Goal: Navigation & Orientation: Find specific page/section

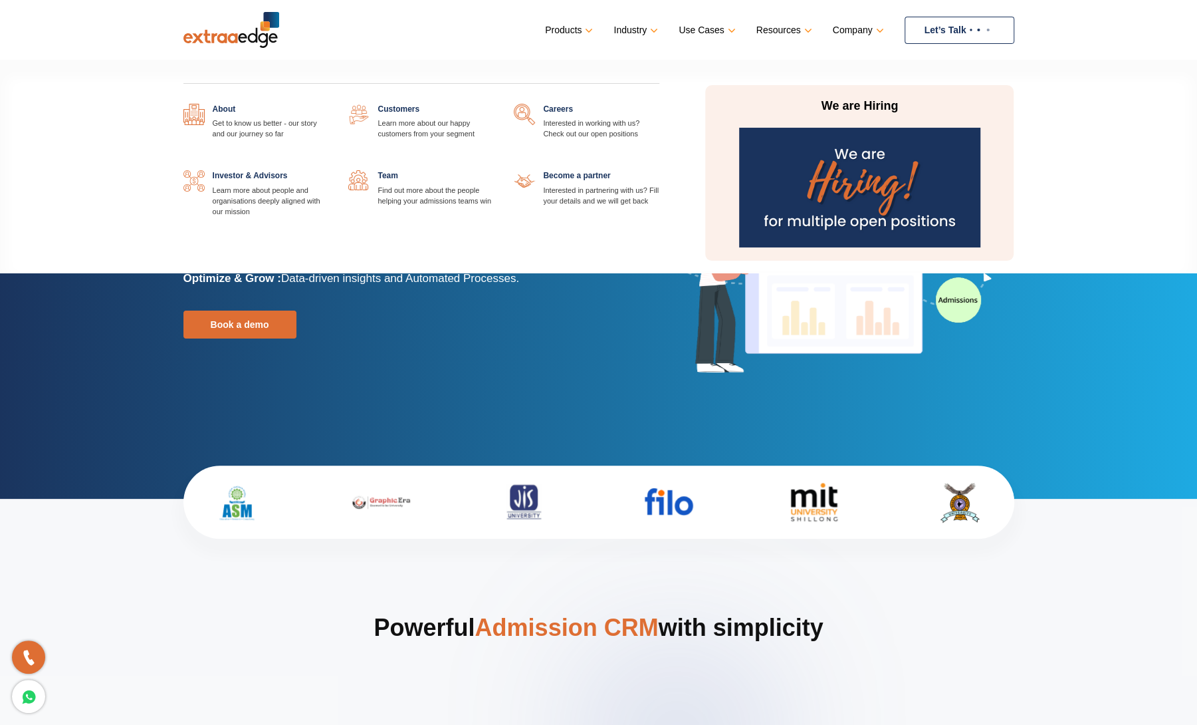
click at [328, 104] on link at bounding box center [328, 104] width 0 height 0
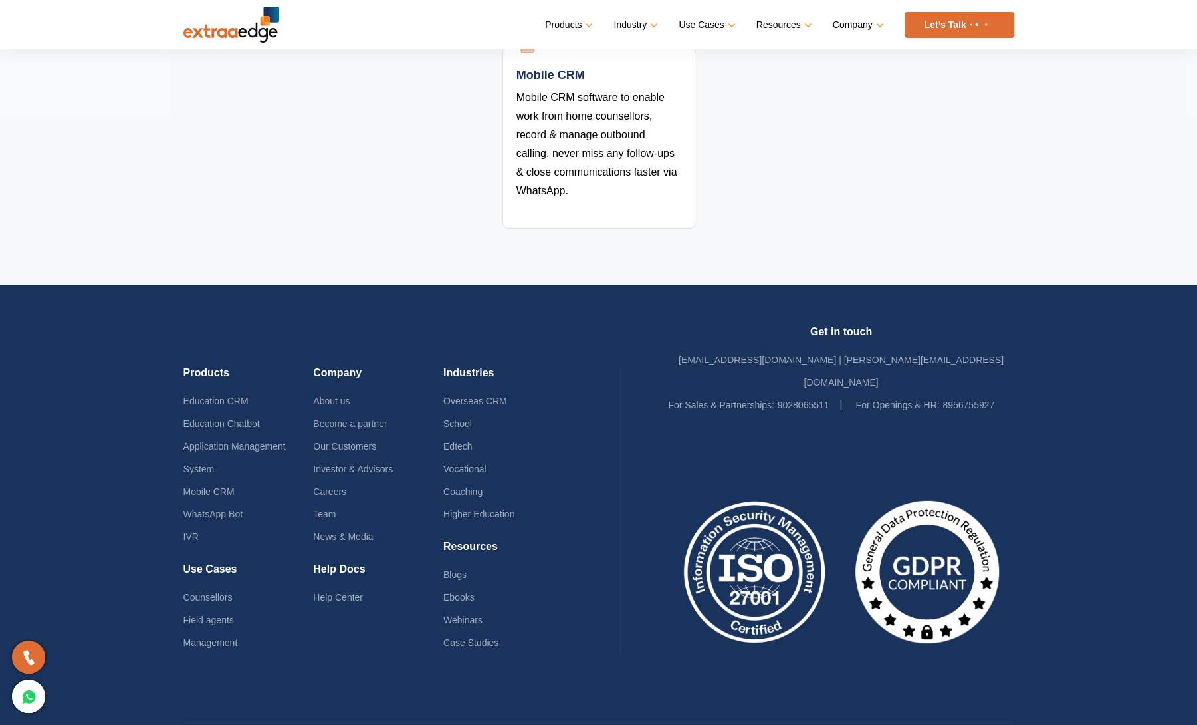
scroll to position [2919, 0]
click at [331, 509] on link "Team" at bounding box center [324, 514] width 23 height 11
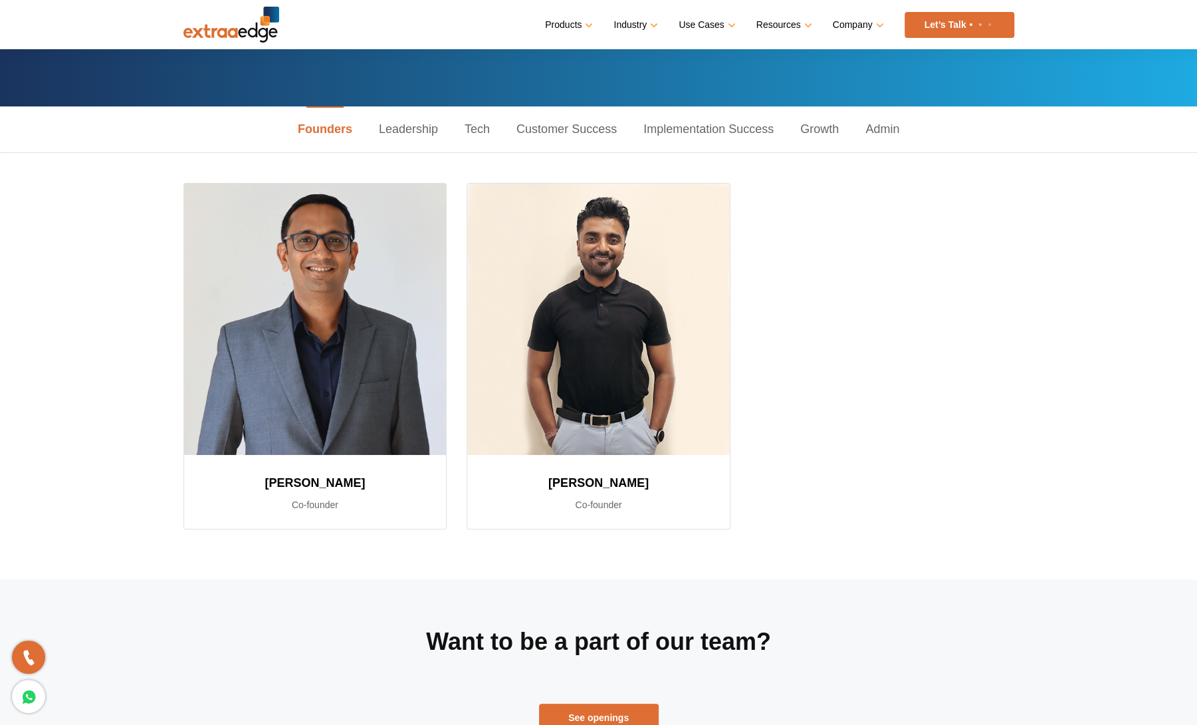
scroll to position [133, 0]
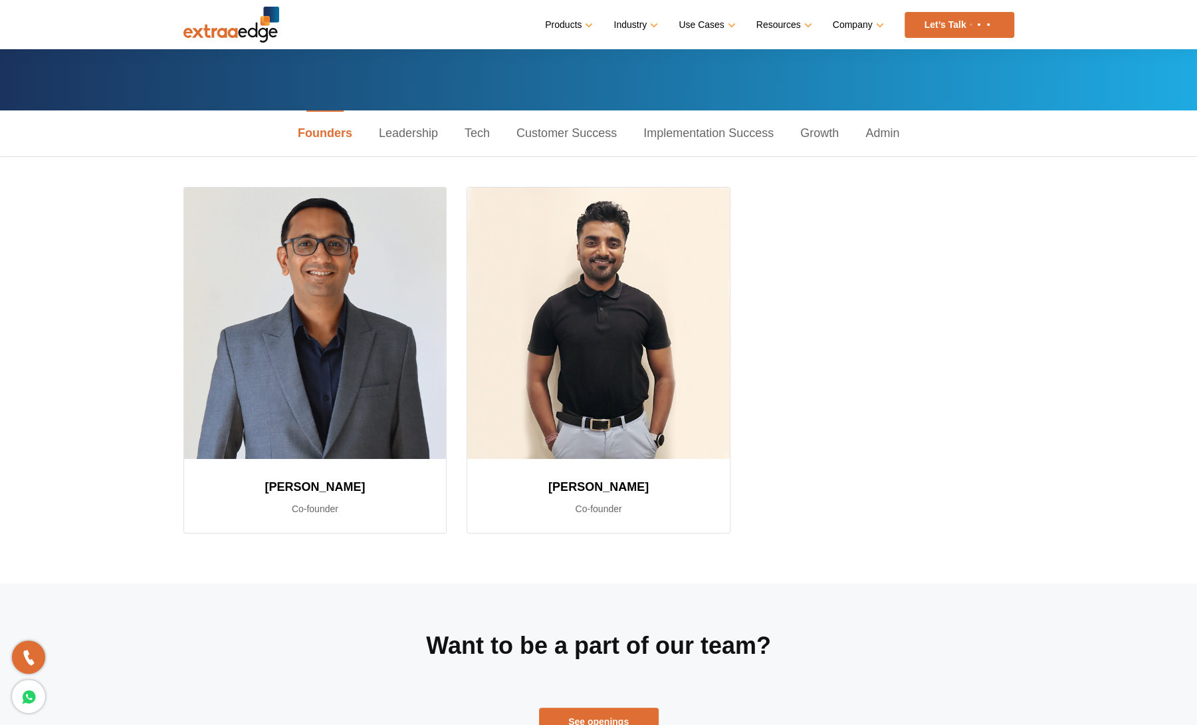
click at [409, 128] on link "Leadership" at bounding box center [409, 133] width 86 height 46
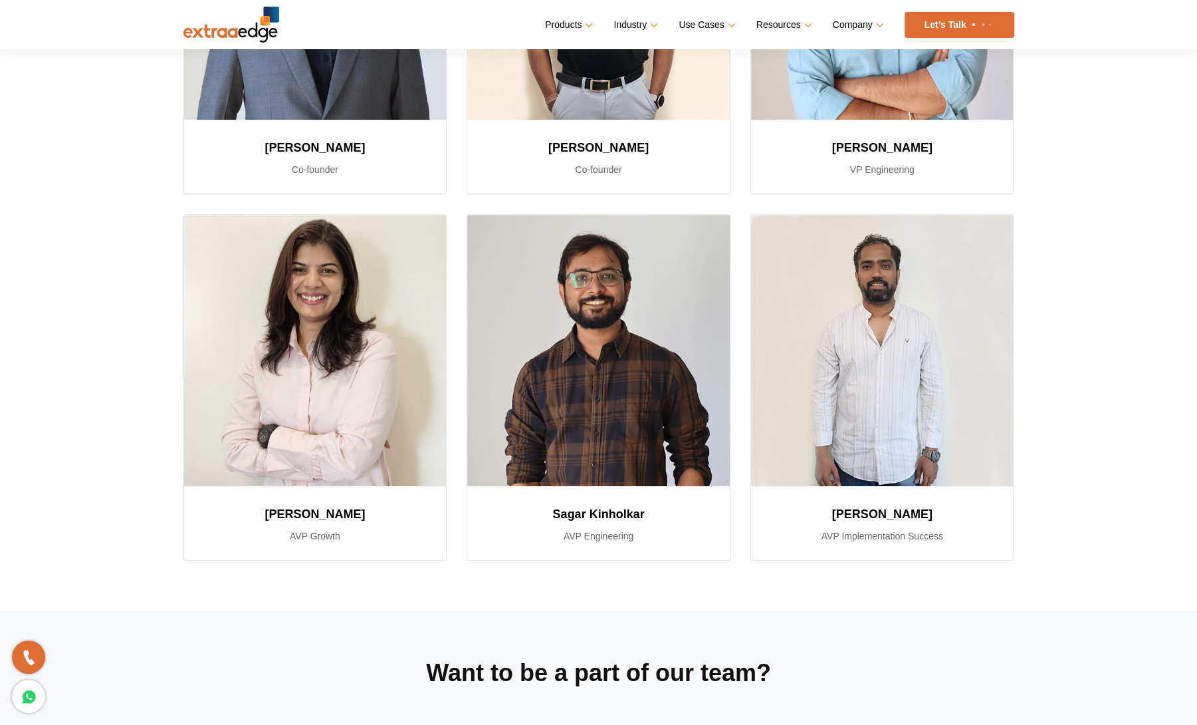
scroll to position [473, 0]
